Goal: Transaction & Acquisition: Purchase product/service

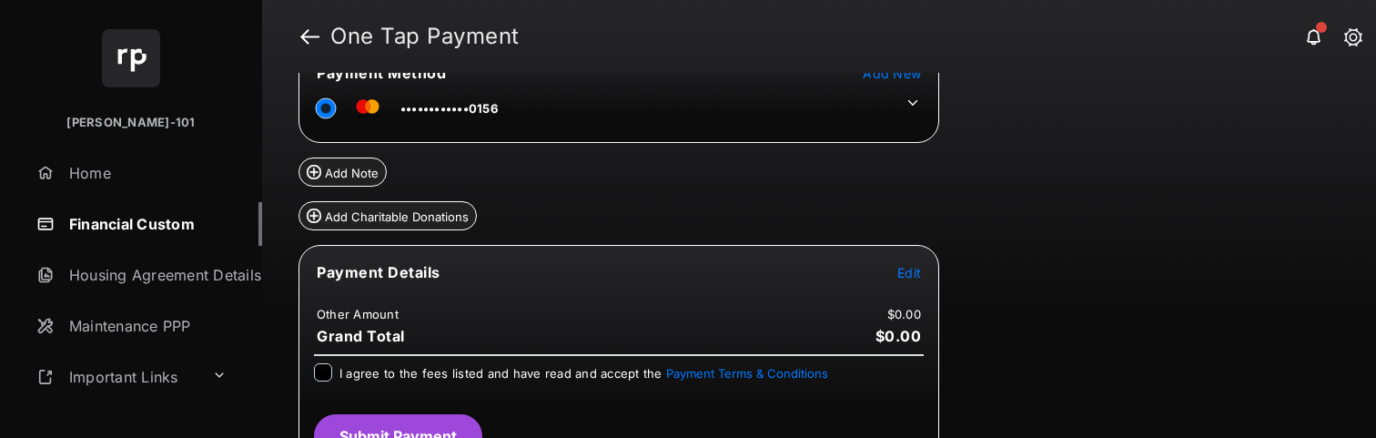
scroll to position [153, 0]
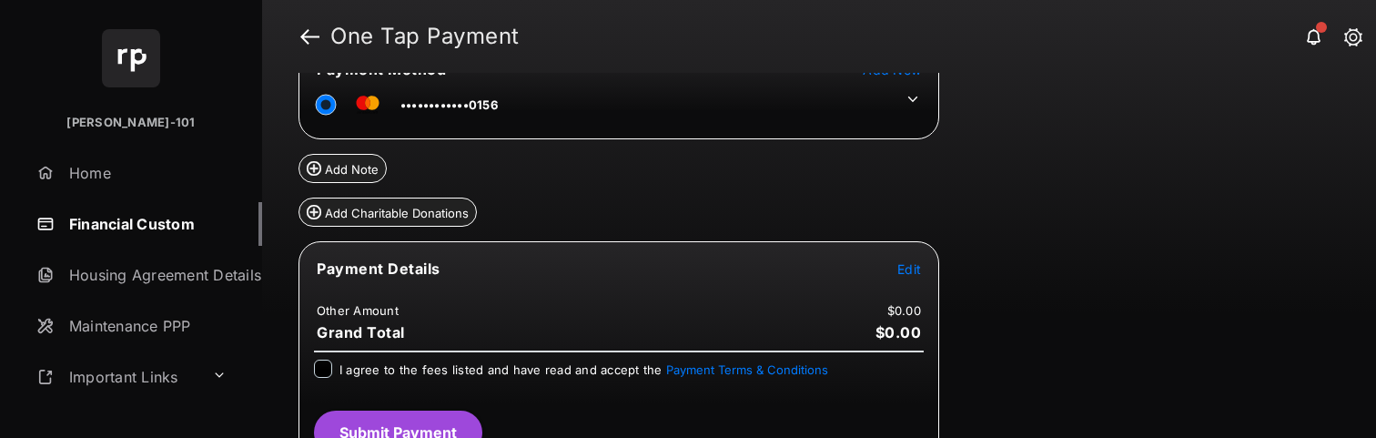
click at [909, 111] on tr "••••••••••••0156" at bounding box center [618, 101] width 635 height 41
click at [912, 105] on icon at bounding box center [913, 99] width 16 height 16
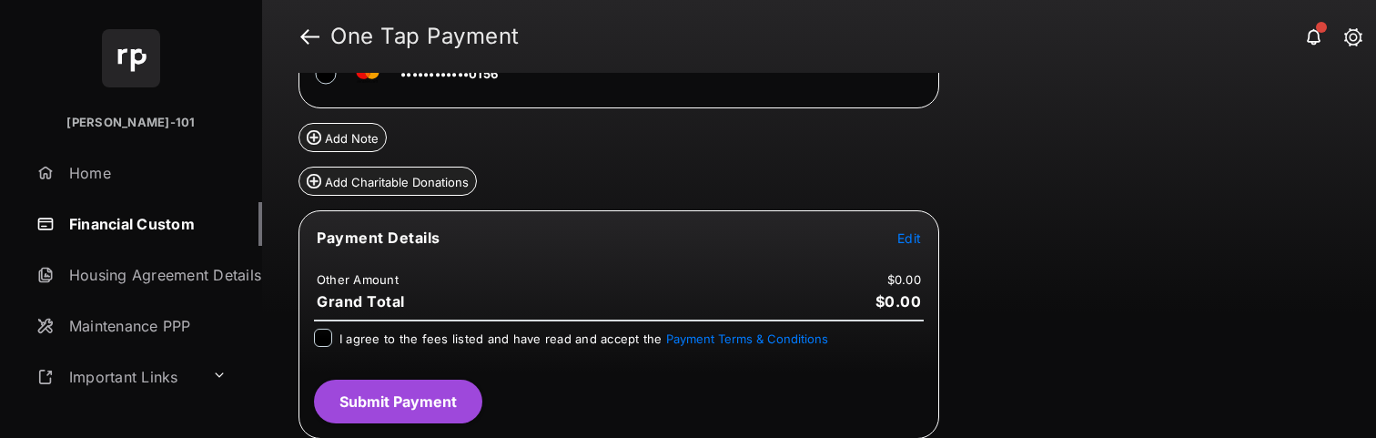
scroll to position [273, 0]
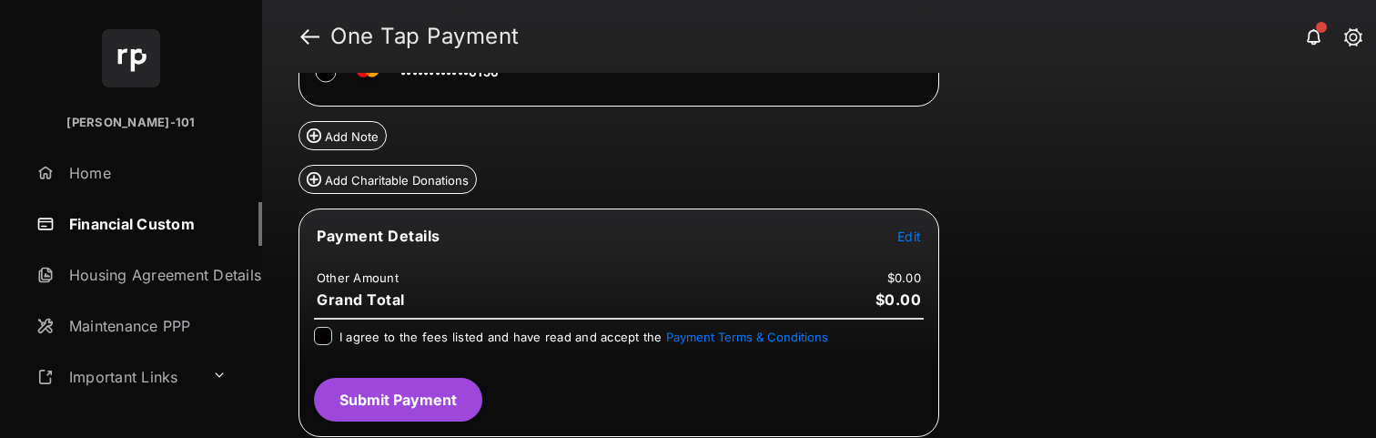
click at [914, 233] on span "Edit" at bounding box center [910, 235] width 24 height 15
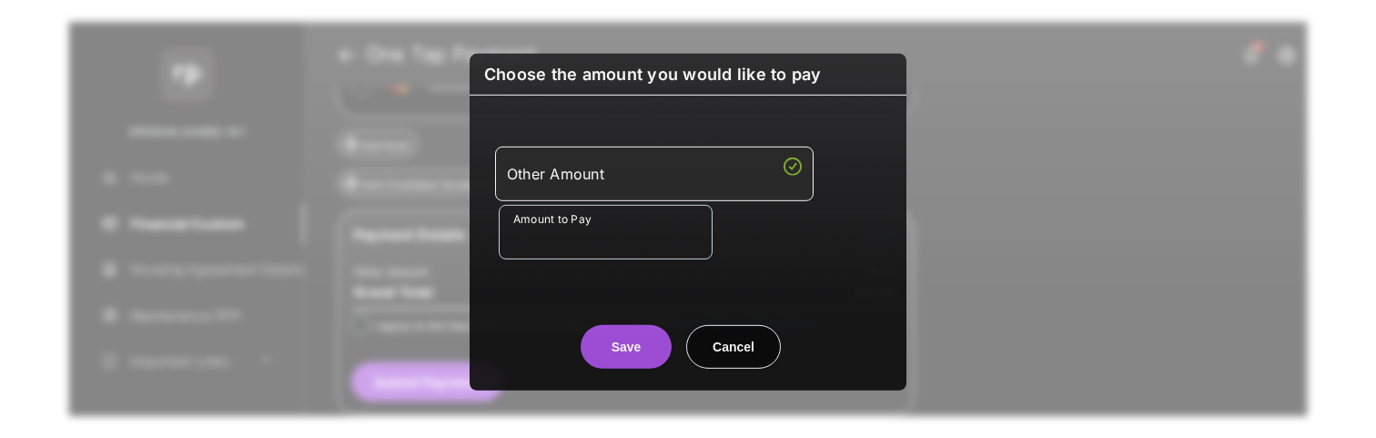
drag, startPoint x: 644, startPoint y: 189, endPoint x: 634, endPoint y: 201, distance: 14.9
click at [643, 189] on li "Other Amount" at bounding box center [654, 173] width 319 height 55
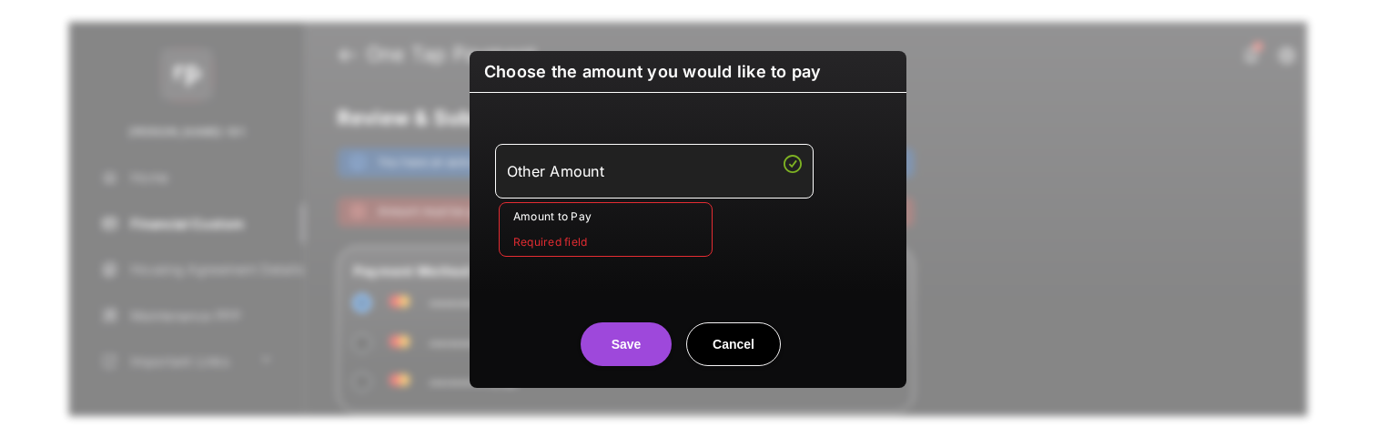
click at [634, 203] on input "Amount to Pay" at bounding box center [606, 229] width 214 height 55
click at [630, 221] on input "Amount to Pay" at bounding box center [606, 229] width 214 height 55
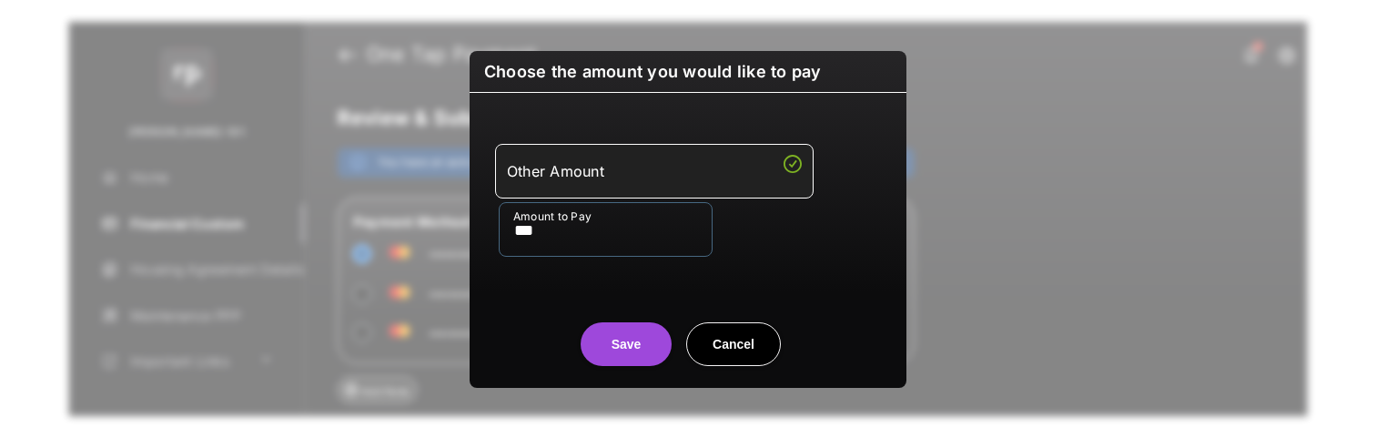
type input "***"
drag, startPoint x: 517, startPoint y: 311, endPoint x: 545, endPoint y: 309, distance: 28.3
click at [520, 310] on center "Save Cancel" at bounding box center [688, 337] width 393 height 58
click at [635, 335] on button "Save" at bounding box center [626, 344] width 91 height 44
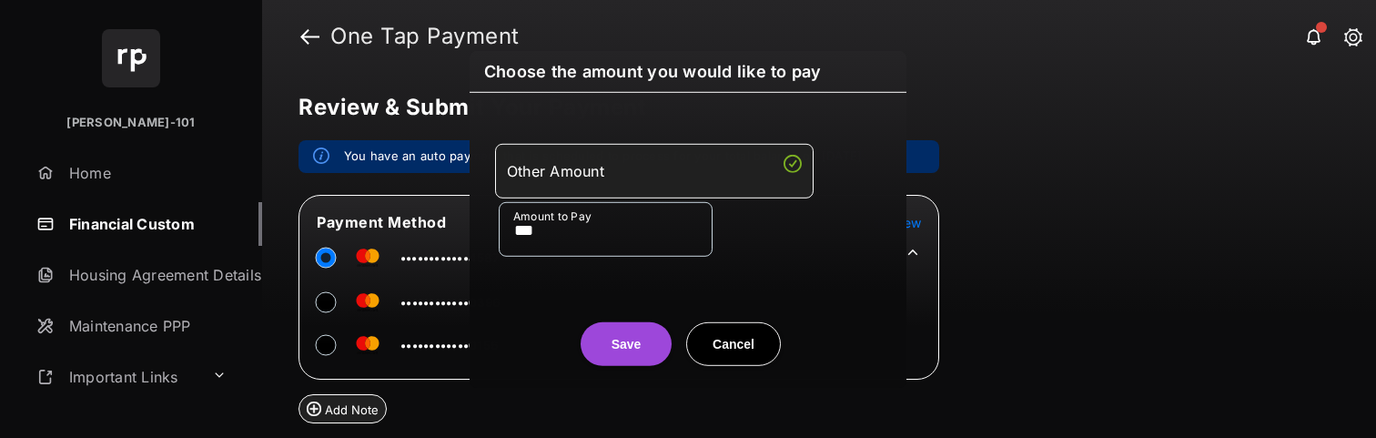
scroll to position [254, 0]
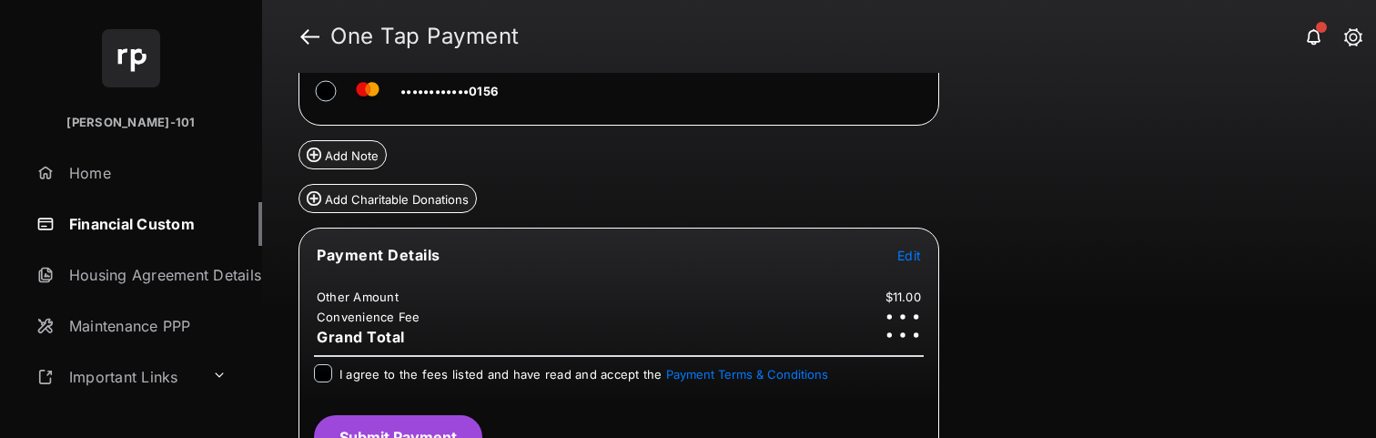
click at [411, 367] on span "I agree to the fees listed and have read and accept the Payment Terms & Conditi…" at bounding box center [584, 374] width 489 height 15
click at [411, 428] on button "Submit Payment" at bounding box center [398, 437] width 168 height 44
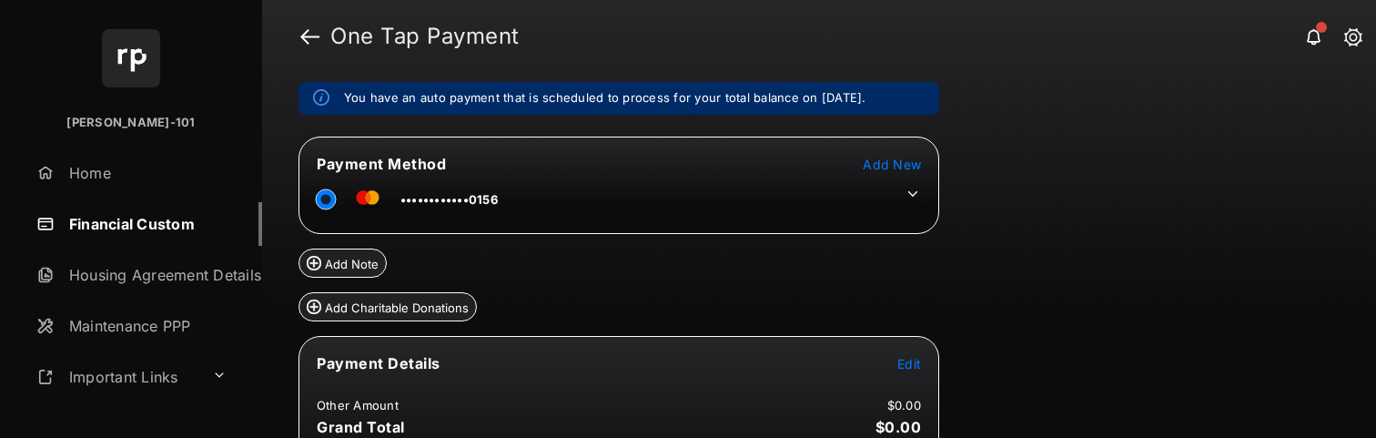
scroll to position [66, 0]
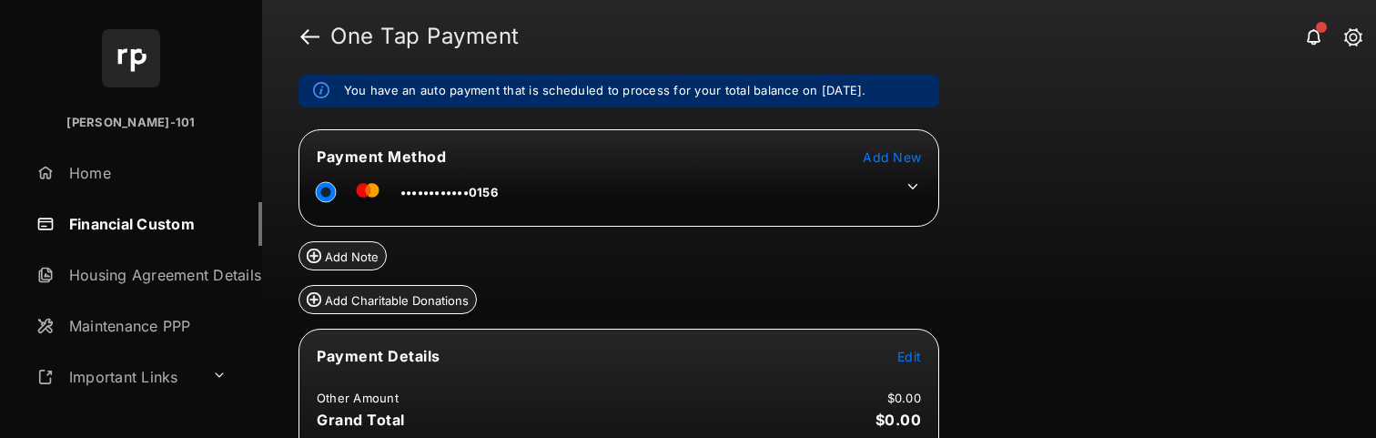
click at [897, 362] on td "Edit" at bounding box center [909, 356] width 25 height 20
click at [900, 360] on span "Edit" at bounding box center [910, 356] width 24 height 15
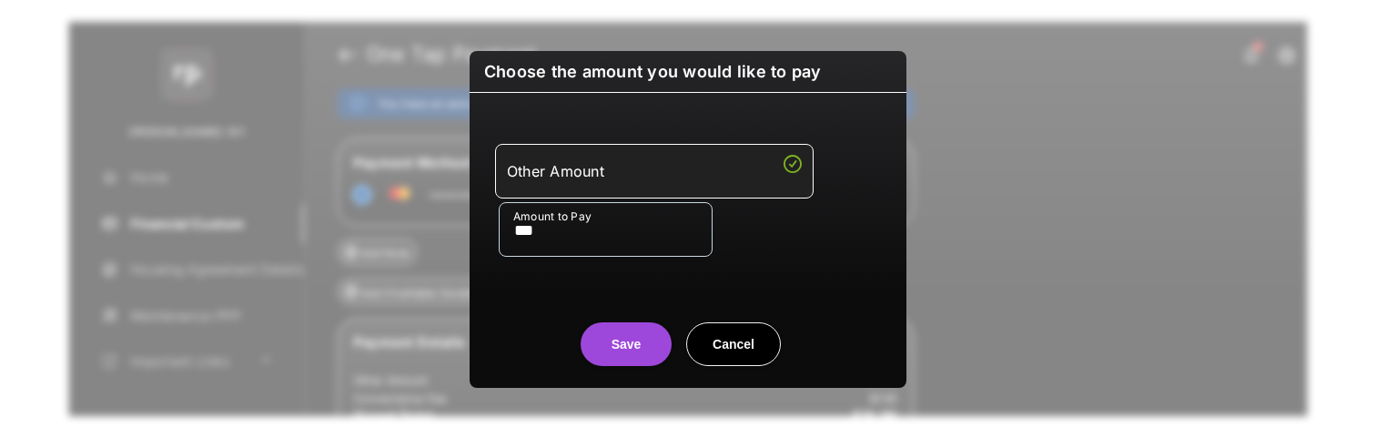
type input "***"
click at [541, 299] on div "Save Cancel" at bounding box center [688, 326] width 437 height 80
click at [598, 330] on button "Save" at bounding box center [626, 344] width 91 height 44
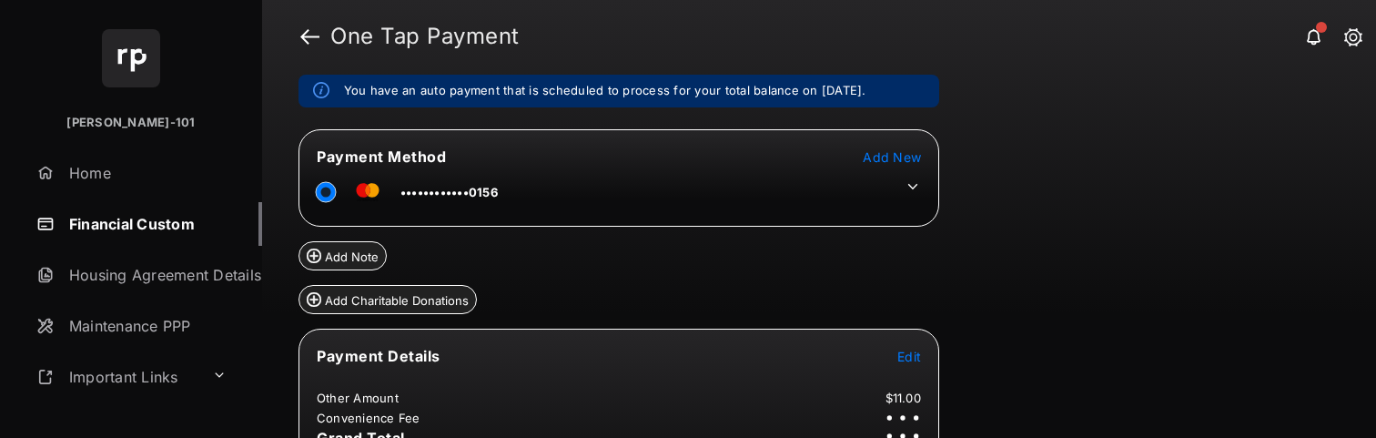
click at [907, 185] on icon at bounding box center [913, 186] width 16 height 16
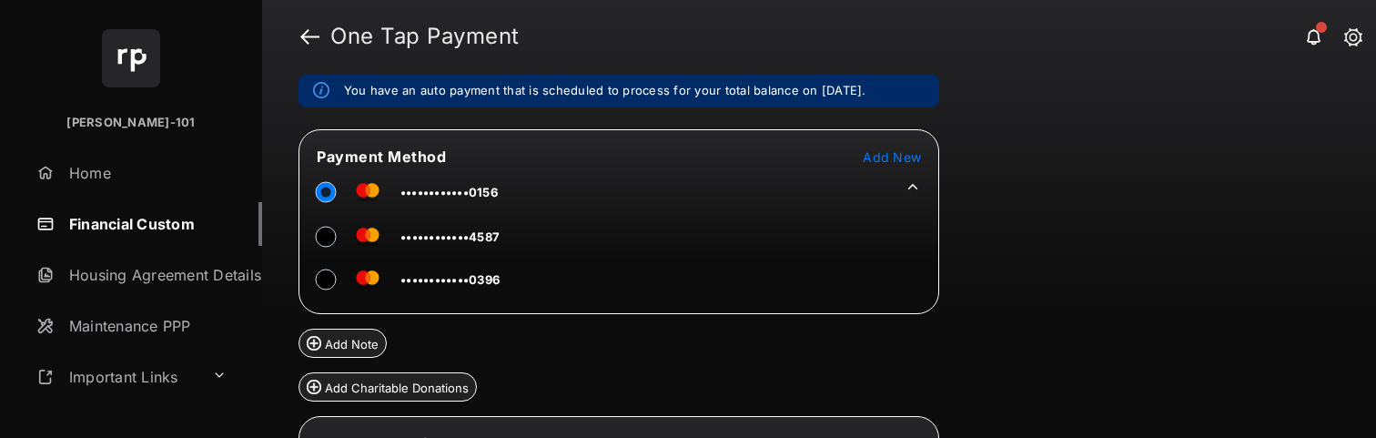
drag, startPoint x: 388, startPoint y: 232, endPoint x: 399, endPoint y: 234, distance: 11.1
click at [388, 232] on td "••••••••••••4587" at bounding box center [408, 233] width 185 height 41
drag, startPoint x: 405, startPoint y: 235, endPoint x: 421, endPoint y: 240, distance: 16.4
click at [405, 235] on span "••••••••••••4587" at bounding box center [450, 236] width 99 height 15
click at [439, 245] on td "••••••••••••4587" at bounding box center [408, 233] width 185 height 41
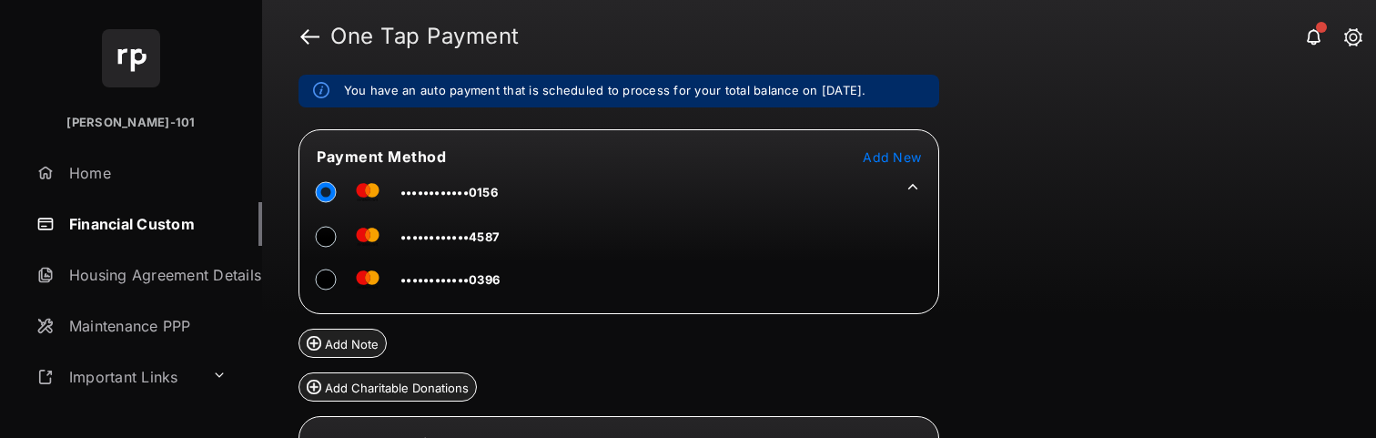
click at [369, 236] on td "••••••••••••4587" at bounding box center [408, 233] width 185 height 41
click at [338, 238] on div at bounding box center [333, 236] width 33 height 27
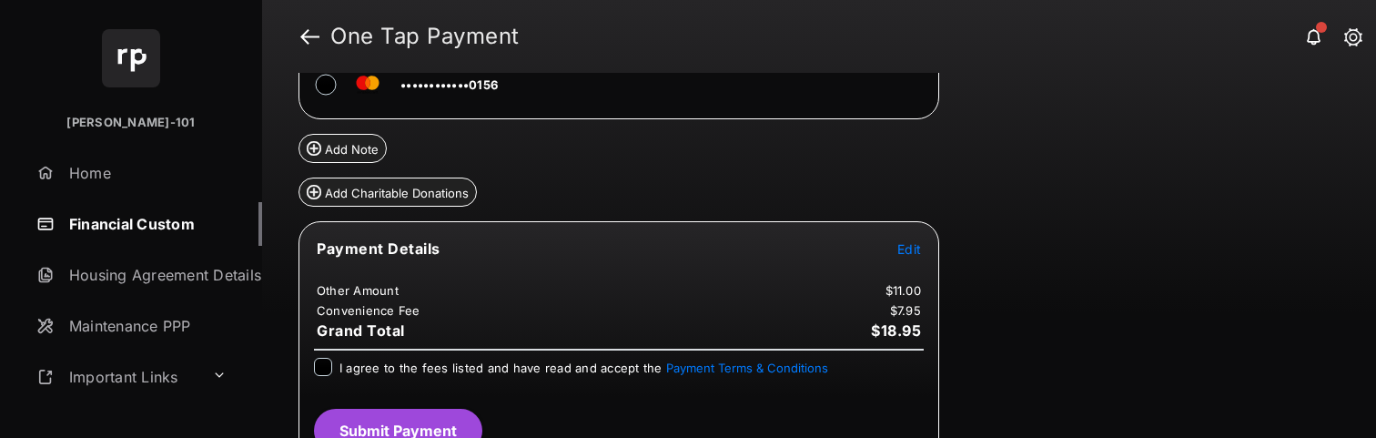
scroll to position [290, 0]
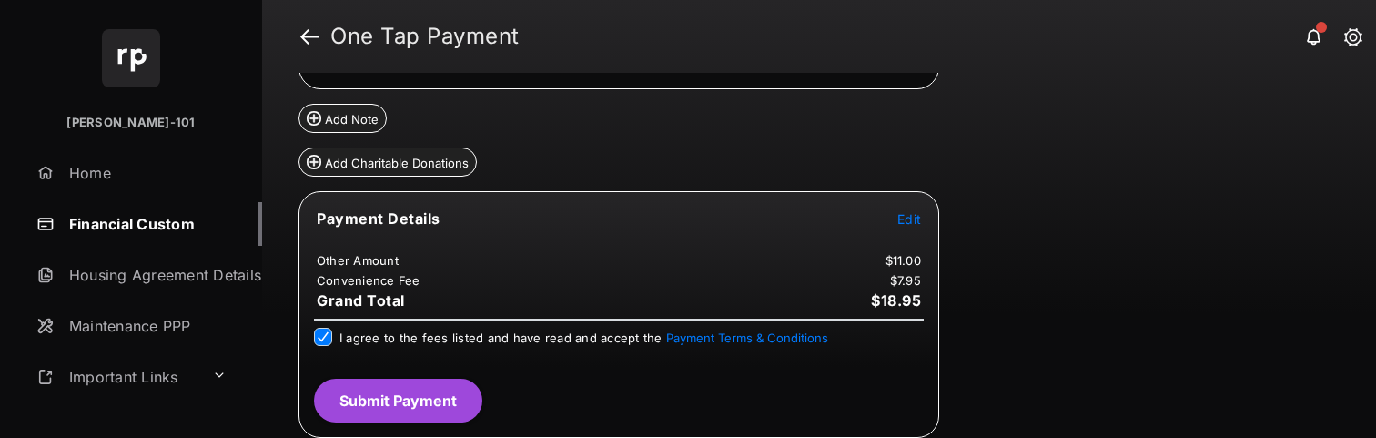
click at [462, 388] on button "Submit Payment" at bounding box center [398, 401] width 168 height 44
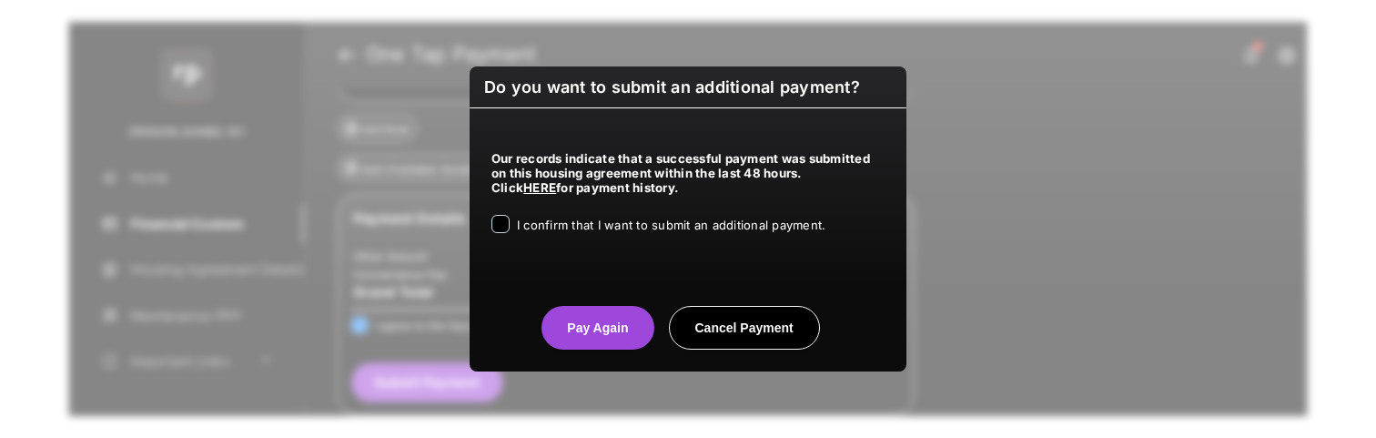
click at [595, 228] on span "I confirm that I want to submit an additional payment." at bounding box center [671, 225] width 309 height 15
click at [577, 325] on button "Pay Again" at bounding box center [598, 328] width 112 height 44
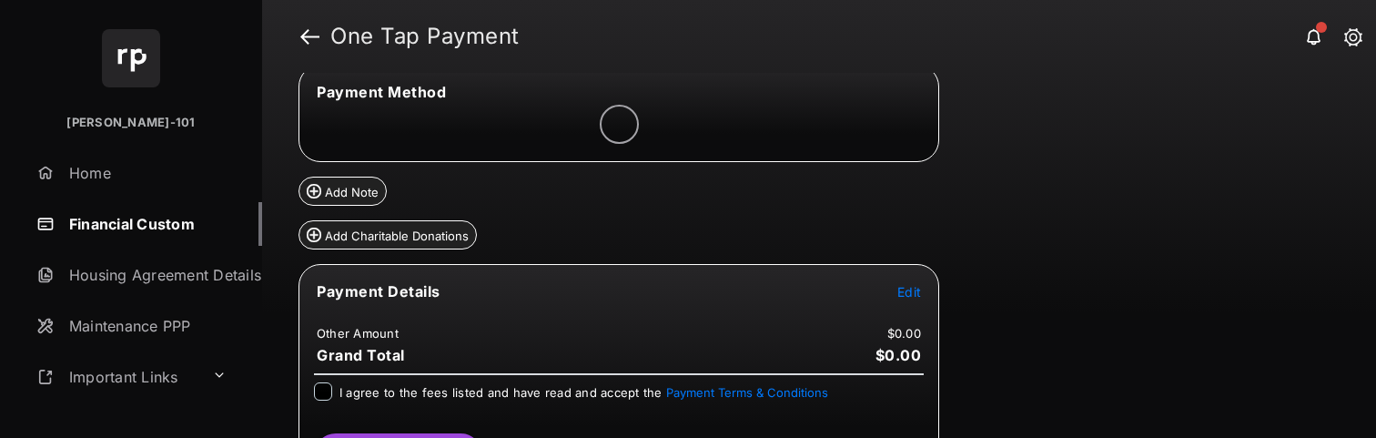
scroll to position [186, 0]
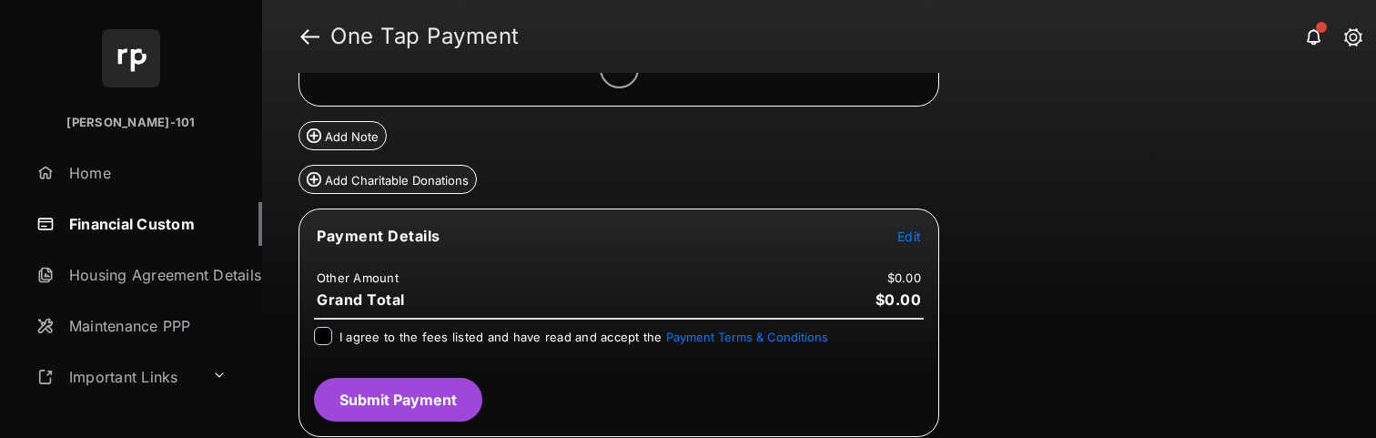
click at [916, 237] on span "Edit" at bounding box center [910, 235] width 24 height 15
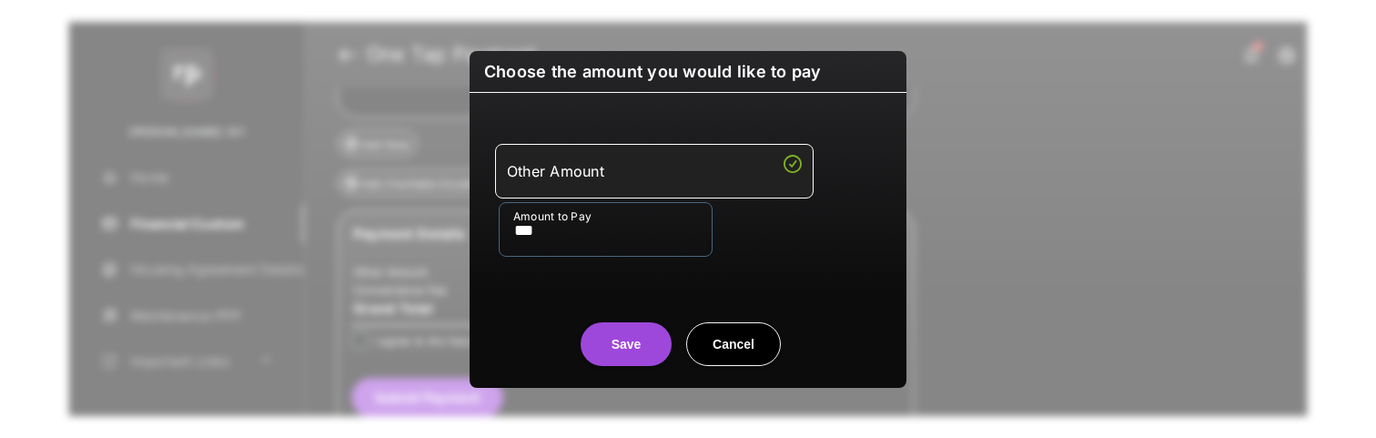
type input "***"
click at [529, 334] on center "Save Cancel" at bounding box center [688, 337] width 393 height 58
click at [651, 338] on button "Save" at bounding box center [626, 344] width 91 height 44
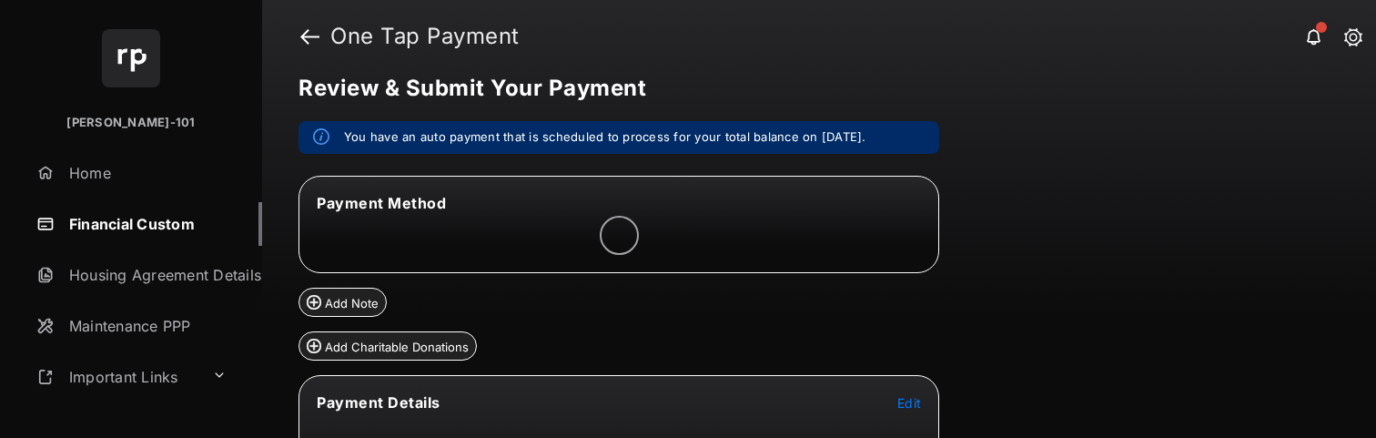
scroll to position [24, 0]
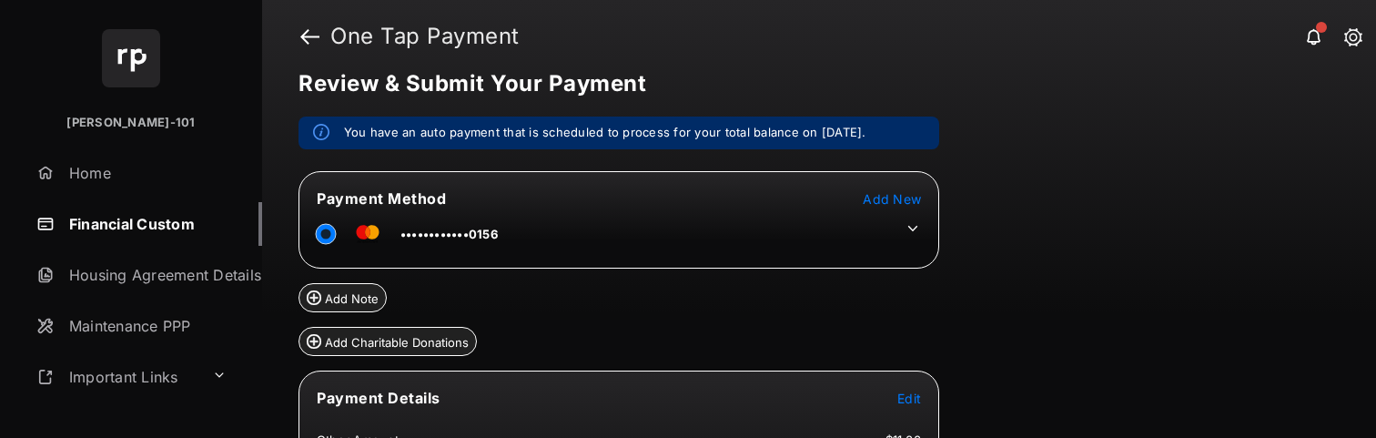
click at [905, 228] on icon at bounding box center [913, 228] width 16 height 16
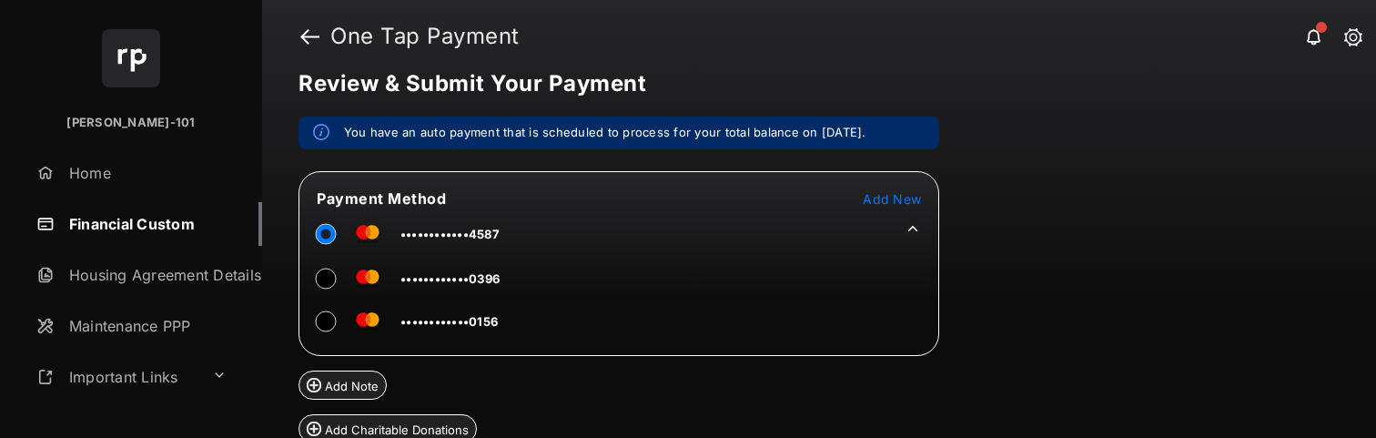
click at [991, 343] on div "Review & Submit Your Payment You have an auto payment that is scheduled to proc…" at bounding box center [819, 255] width 1114 height 365
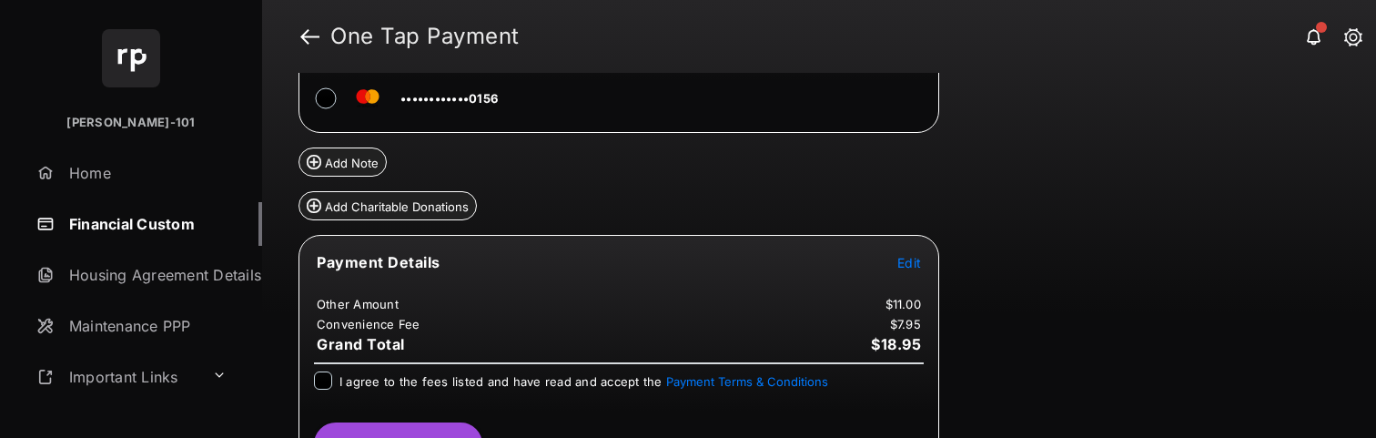
scroll to position [250, 0]
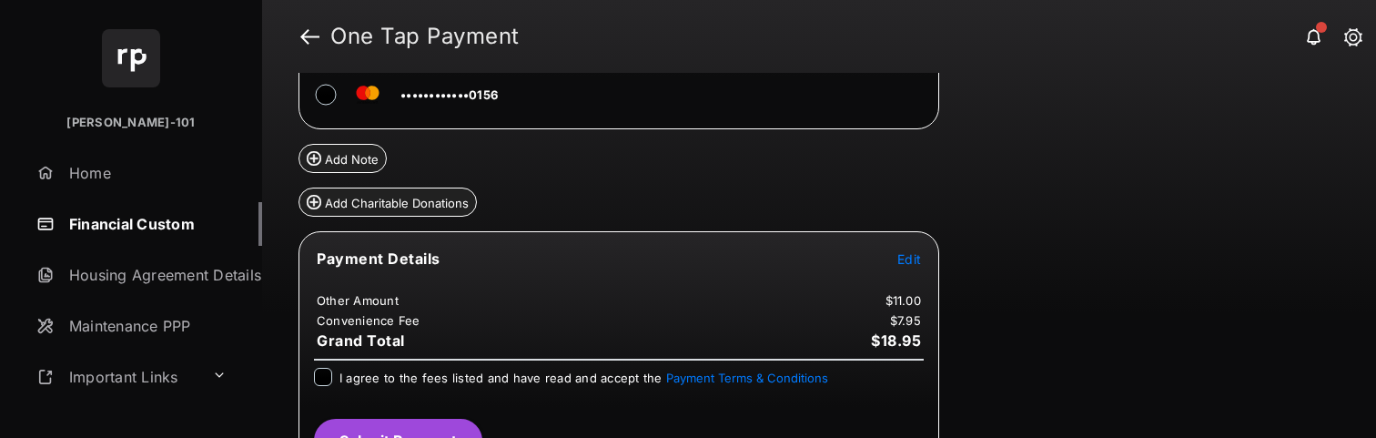
click at [310, 374] on div "I agree to the fees listed and have read and accept the Payment Terms & Conditi…" at bounding box center [619, 386] width 632 height 36
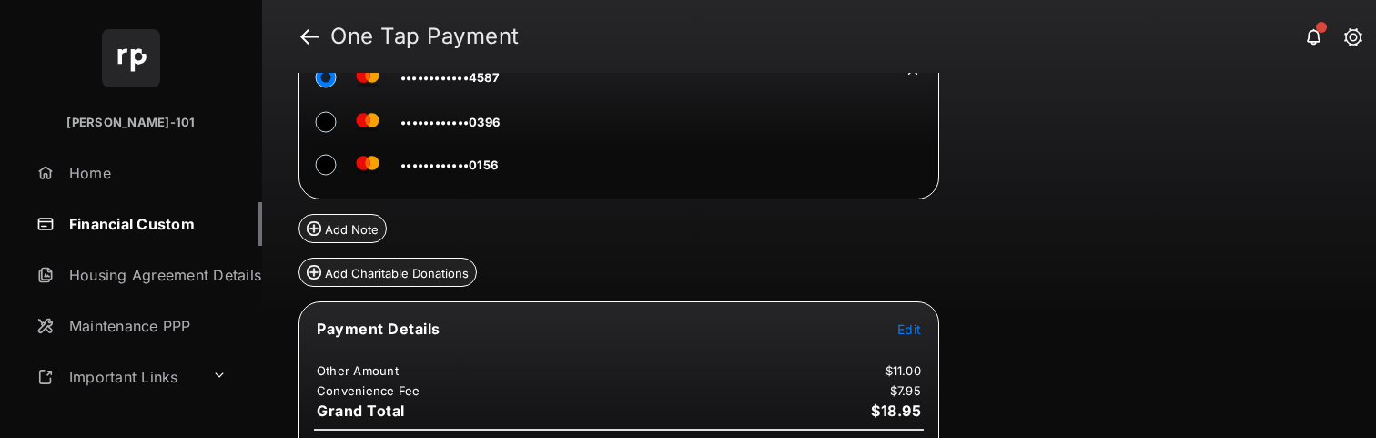
scroll to position [290, 0]
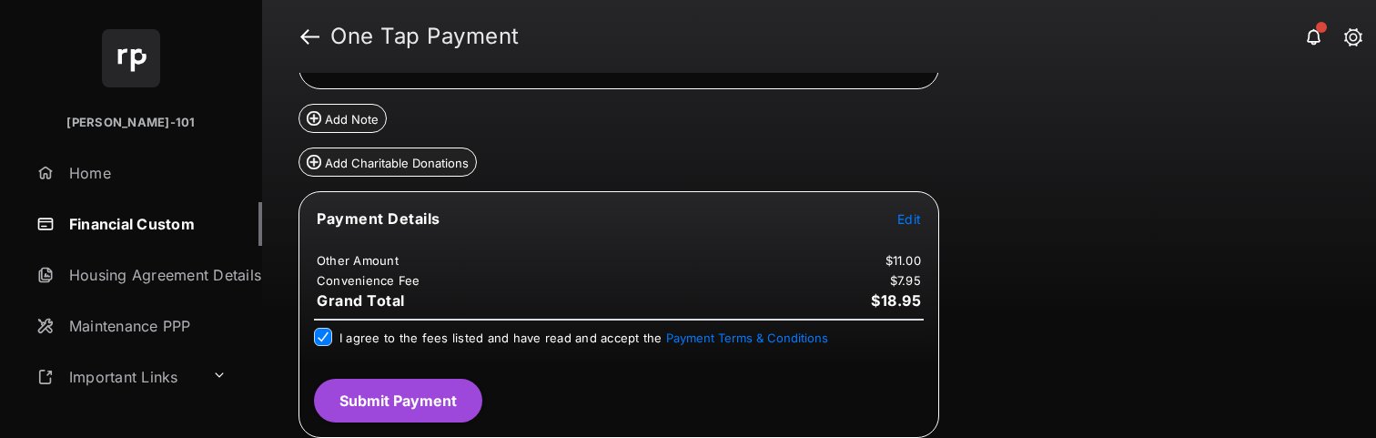
click at [387, 400] on button "Submit Payment" at bounding box center [398, 401] width 168 height 44
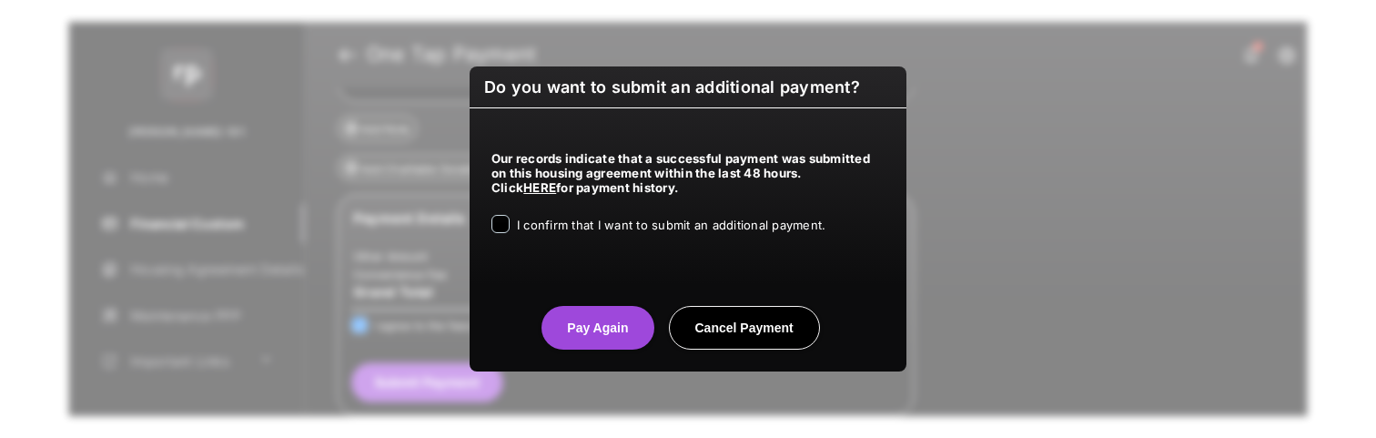
click at [608, 231] on span "I confirm that I want to submit an additional payment." at bounding box center [671, 225] width 309 height 15
click at [627, 334] on button "Pay Again" at bounding box center [598, 328] width 112 height 44
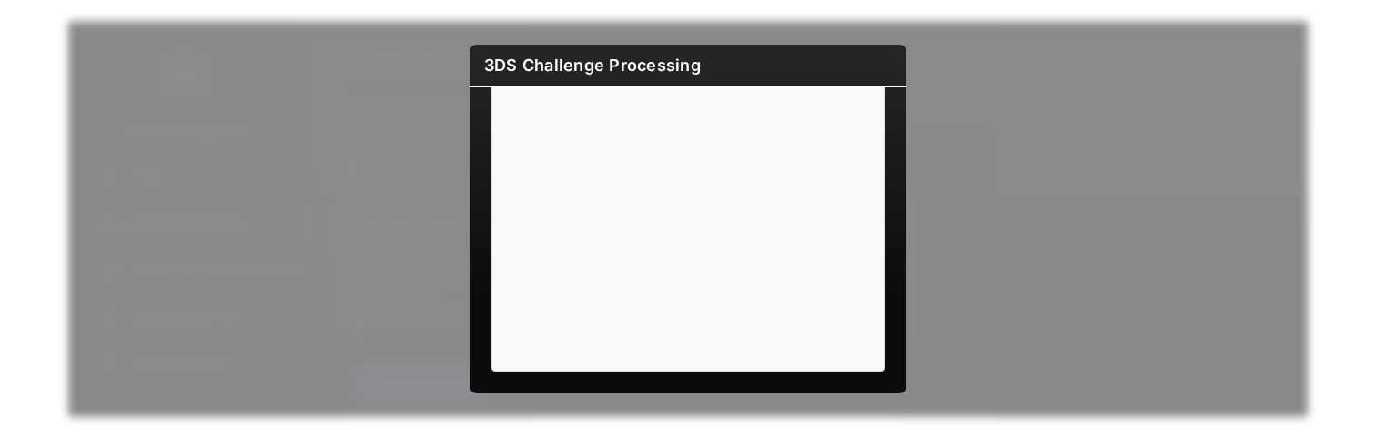
scroll to position [105, 0]
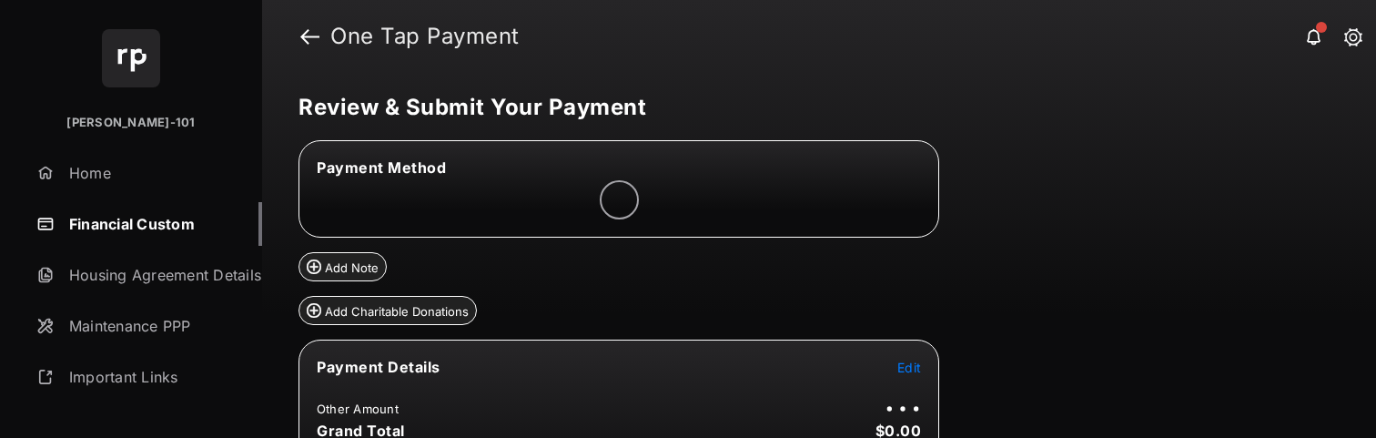
click at [908, 361] on span "Edit" at bounding box center [910, 367] width 24 height 15
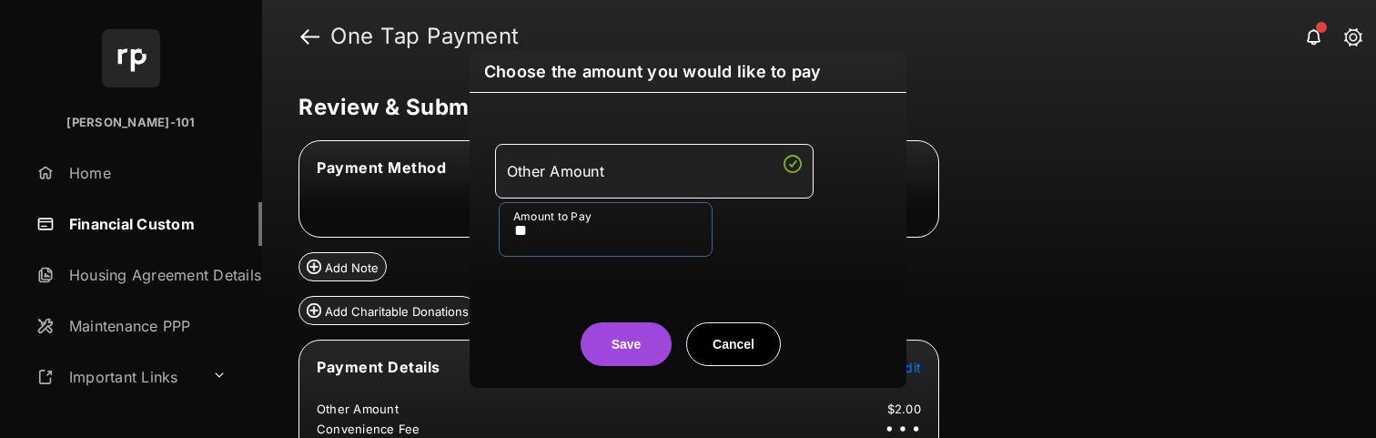
type input "**"
click at [505, 296] on div "Save Cancel" at bounding box center [688, 326] width 437 height 80
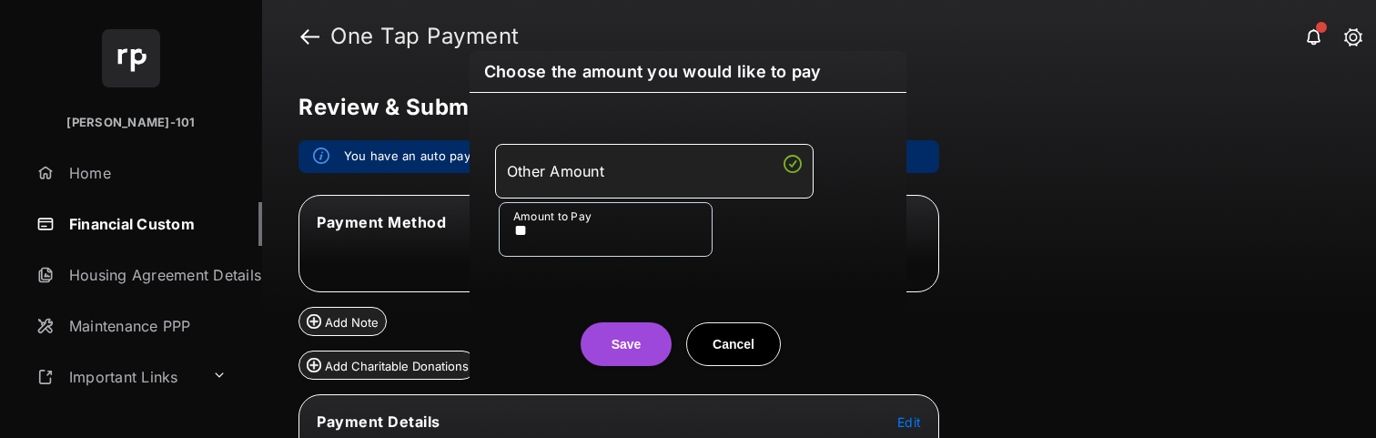
click at [607, 322] on button "Save" at bounding box center [626, 344] width 91 height 44
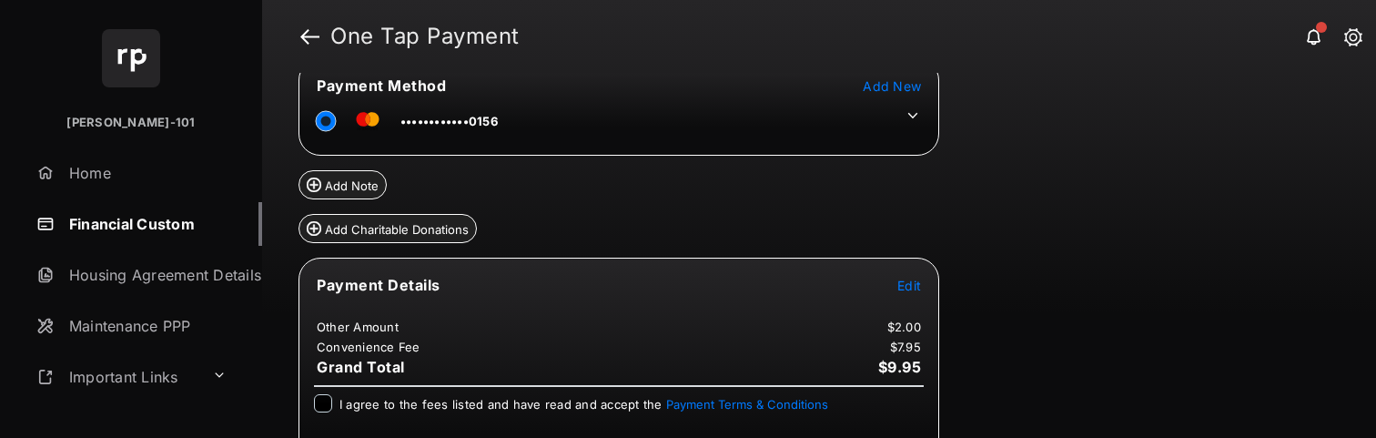
scroll to position [146, 0]
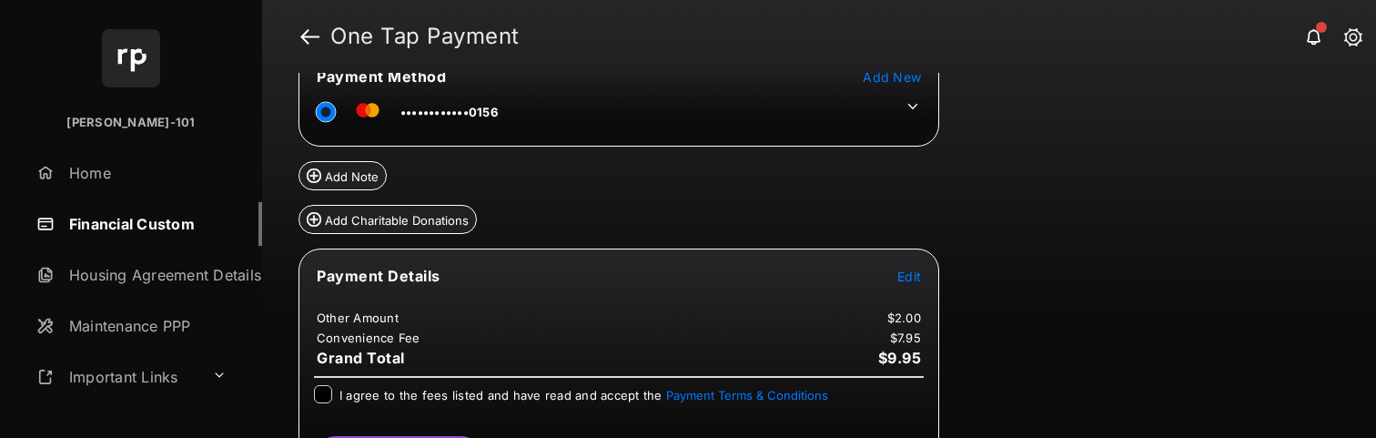
click at [912, 108] on icon at bounding box center [913, 106] width 16 height 16
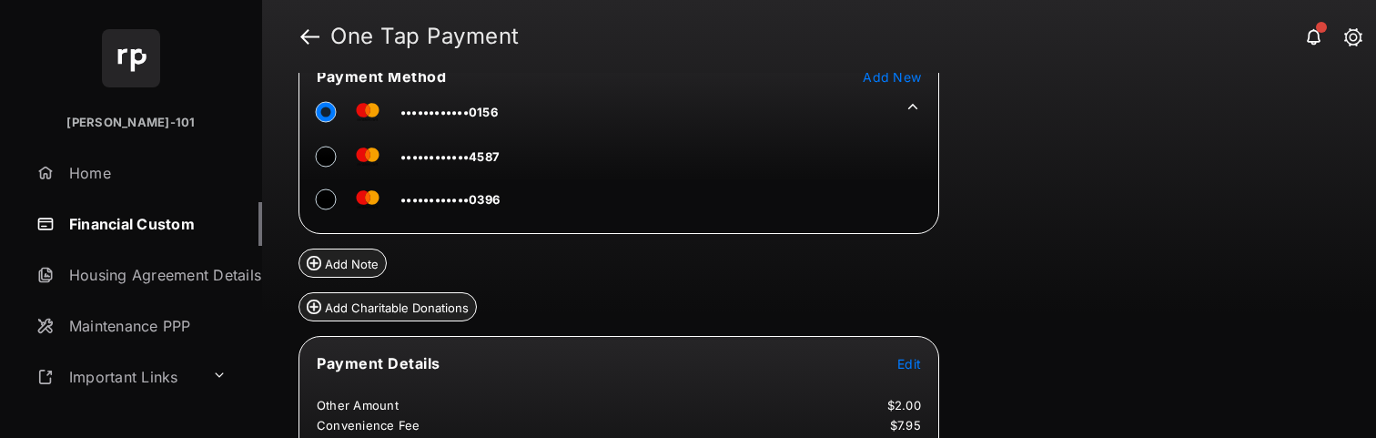
click at [453, 162] on span "••••••••••••4587" at bounding box center [450, 156] width 99 height 15
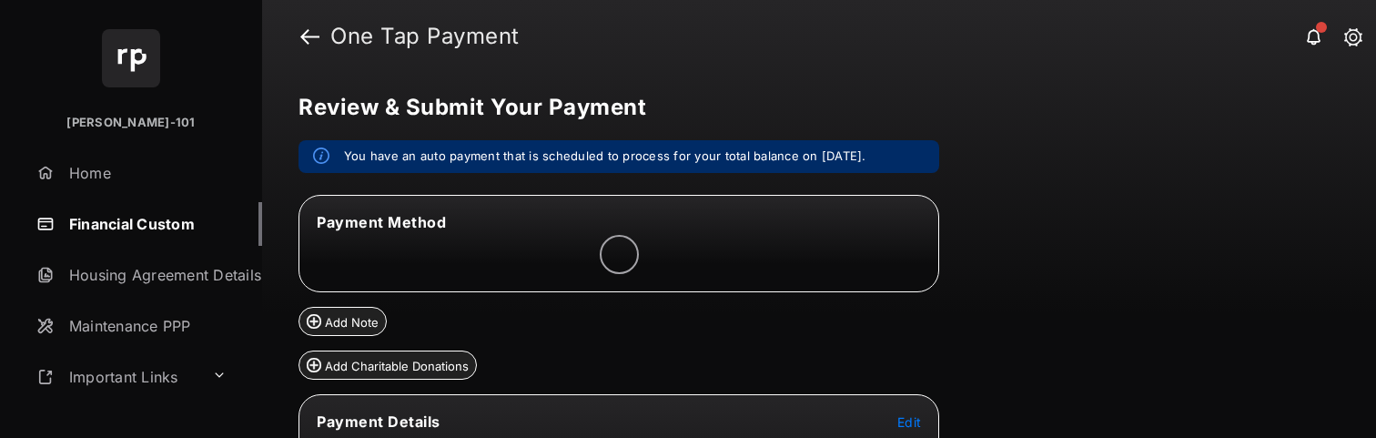
scroll to position [175, 0]
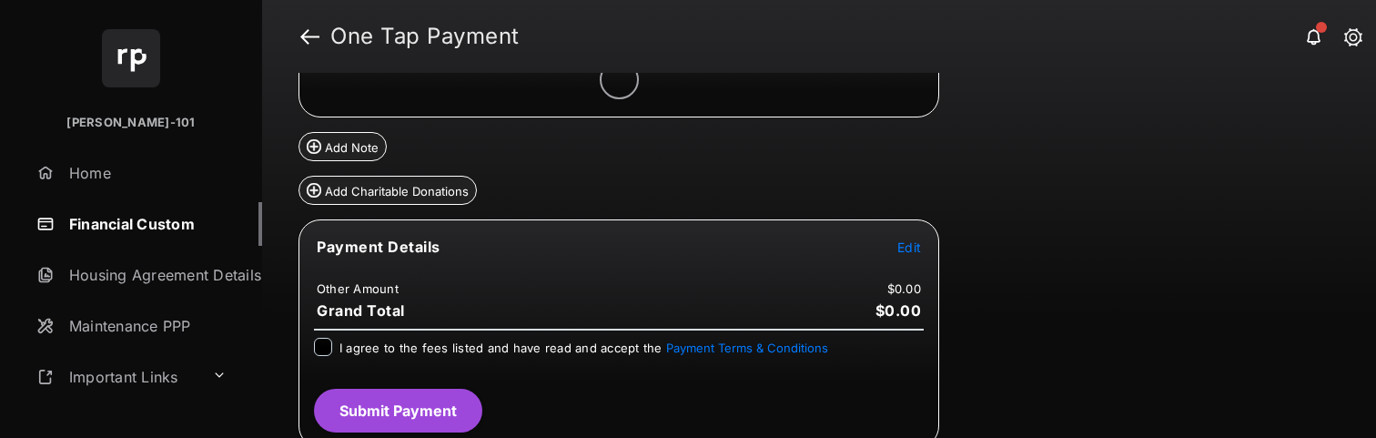
click at [922, 246] on tr "Payment Details Edit" at bounding box center [618, 258] width 635 height 42
click at [908, 247] on span "Edit" at bounding box center [910, 246] width 24 height 15
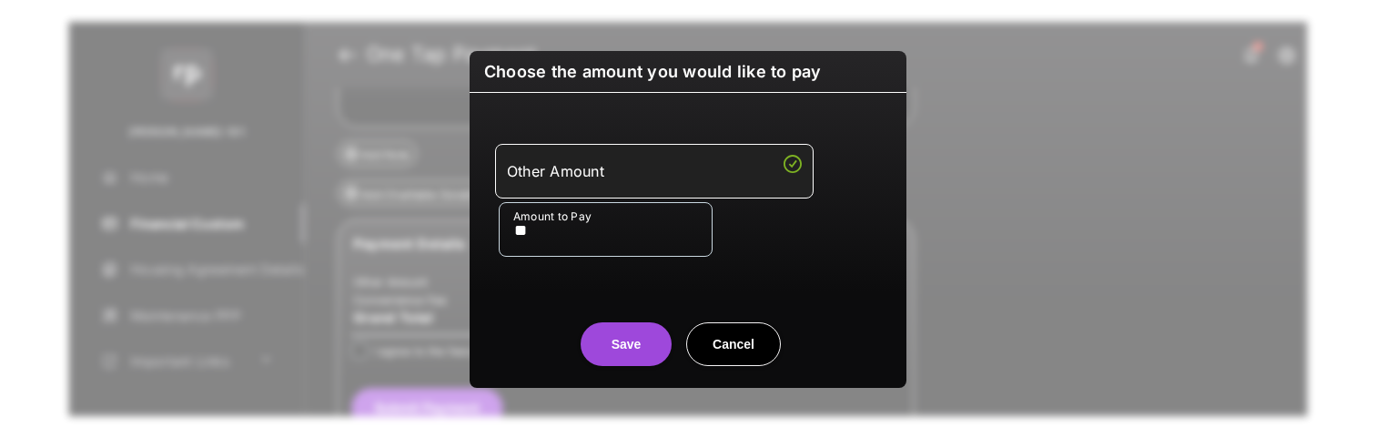
type input "**"
click at [569, 312] on center "Save Cancel" at bounding box center [688, 337] width 393 height 58
click at [619, 339] on button "Save" at bounding box center [626, 344] width 91 height 44
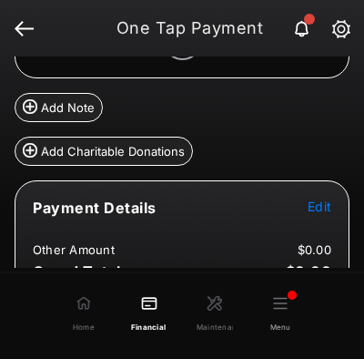
scroll to position [216, 0]
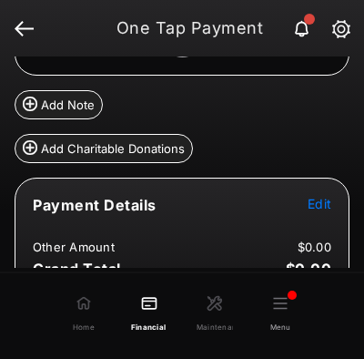
click at [327, 208] on span "Edit" at bounding box center [320, 203] width 24 height 15
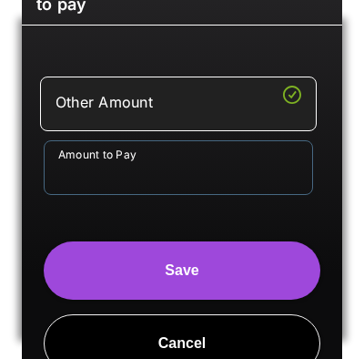
click at [155, 178] on input "Amount to Pay" at bounding box center [178, 167] width 269 height 55
click at [51, 193] on input "**" at bounding box center [178, 167] width 269 height 55
type input "**"
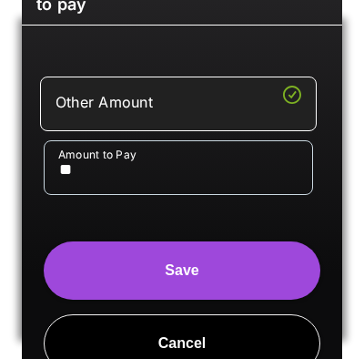
click at [83, 259] on button "Save" at bounding box center [182, 270] width 277 height 58
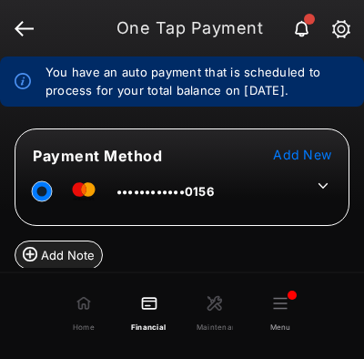
scroll to position [69, 0]
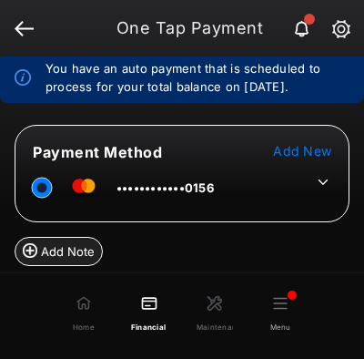
click at [323, 182] on icon at bounding box center [323, 182] width 16 height 16
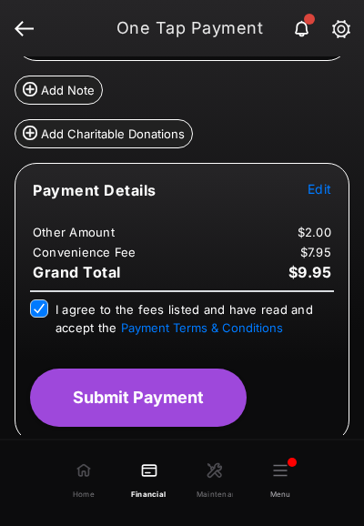
scroll to position [318, 0]
click at [148, 381] on button "Submit Payment" at bounding box center [138, 398] width 217 height 58
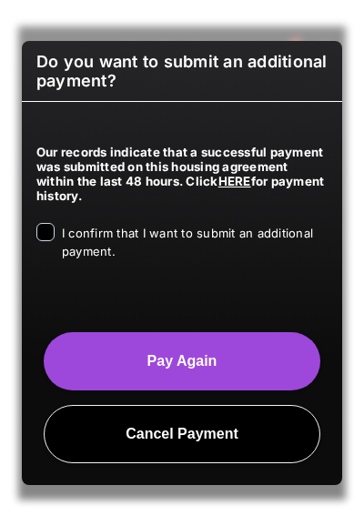
click at [104, 249] on span "I confirm that I want to submit an additional payment." at bounding box center [187, 242] width 251 height 33
click at [194, 379] on button "Pay Again" at bounding box center [182, 361] width 277 height 58
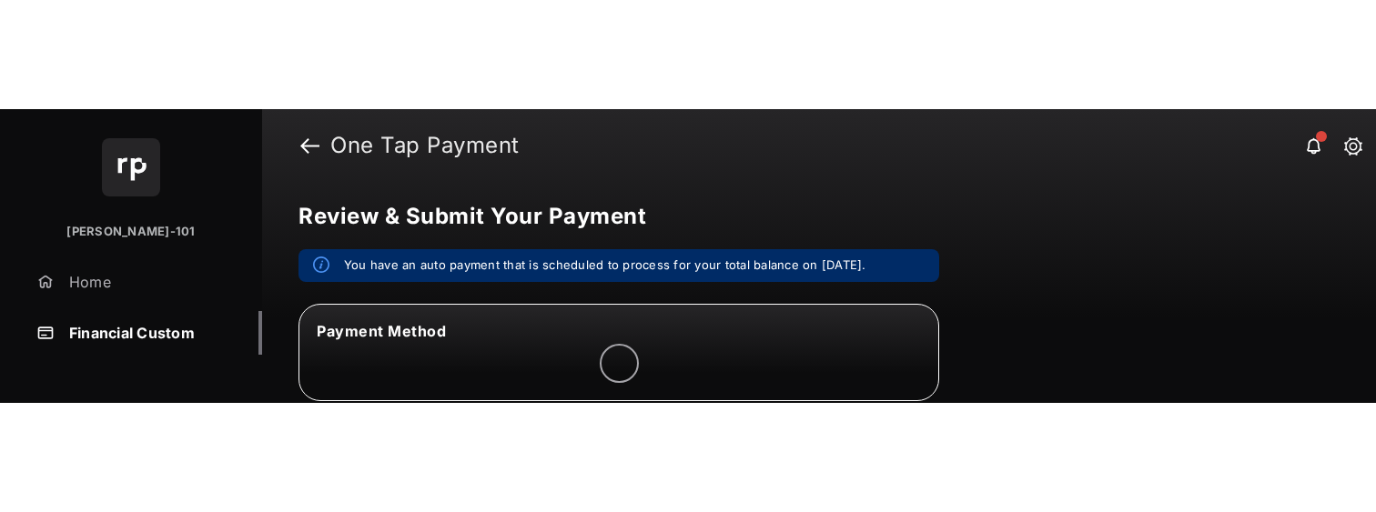
scroll to position [0, 0]
